Goal: Task Accomplishment & Management: Manage account settings

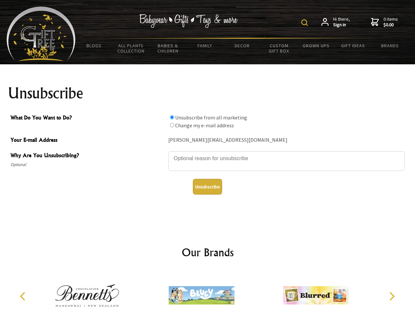
click at [305, 23] on img at bounding box center [304, 22] width 7 height 7
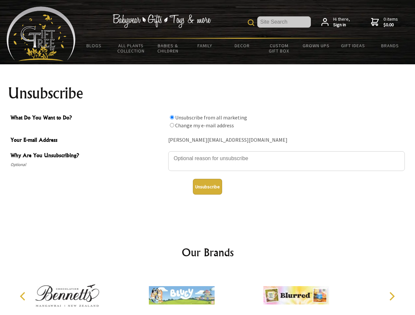
click at [207, 154] on textarea "Why Are You Unsubscribing?" at bounding box center [286, 161] width 236 height 20
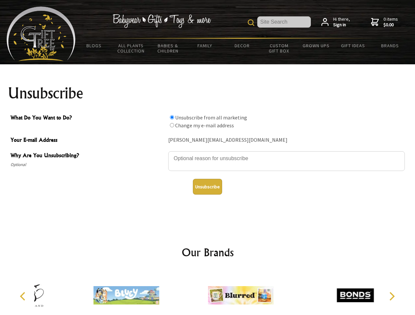
click at [172, 117] on input "What Do You Want to Do?" at bounding box center [172, 117] width 4 height 4
click at [172, 125] on input "What Do You Want to Do?" at bounding box center [172, 125] width 4 height 4
radio input "true"
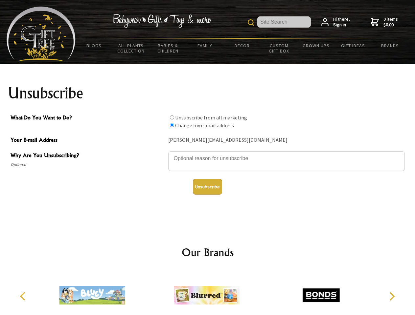
click at [207, 187] on button "Unsubscribe" at bounding box center [207, 187] width 29 height 16
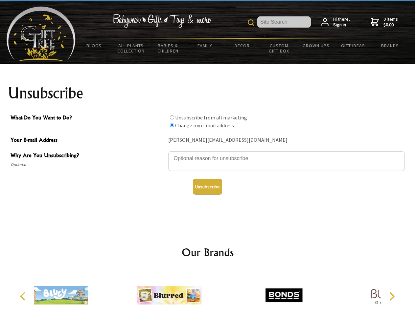
click at [24, 296] on icon "Previous" at bounding box center [23, 296] width 9 height 9
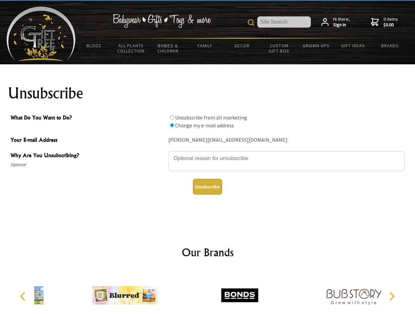
click at [391, 296] on icon "Next" at bounding box center [391, 296] width 9 height 9
